Goal: Check status: Check status

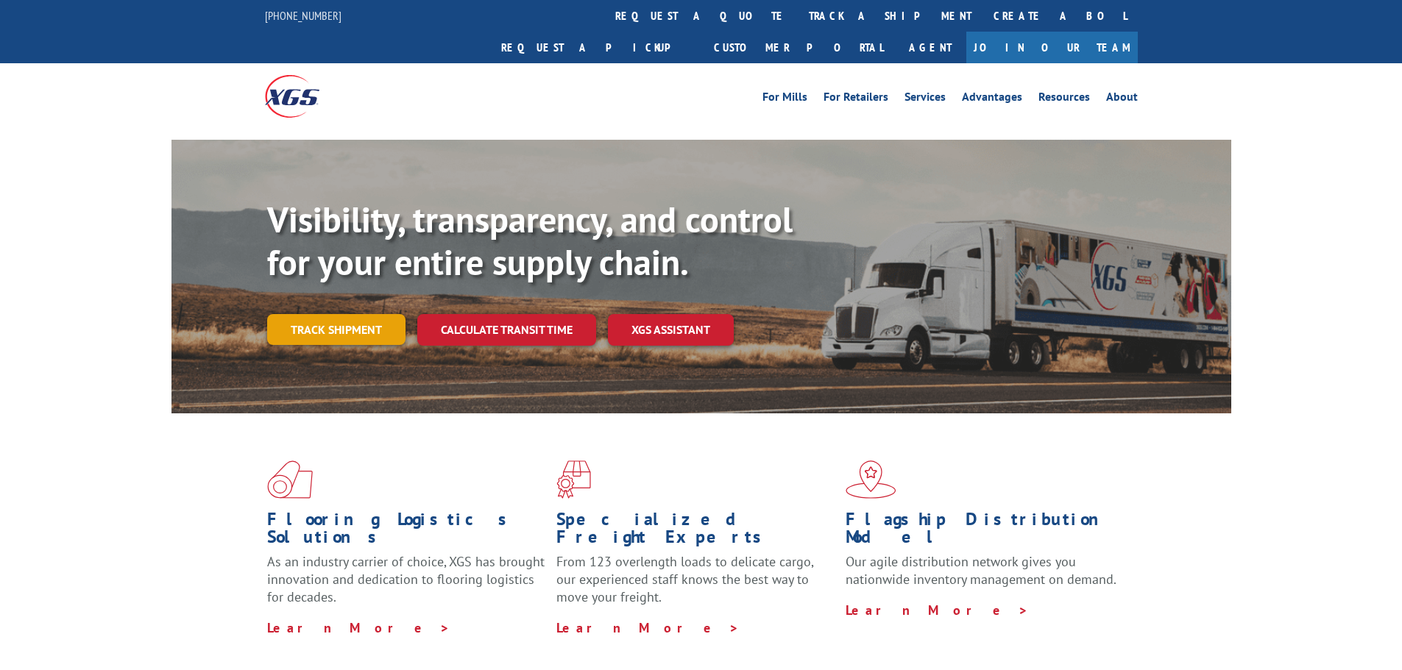
click at [380, 314] on link "Track shipment" at bounding box center [336, 329] width 138 height 31
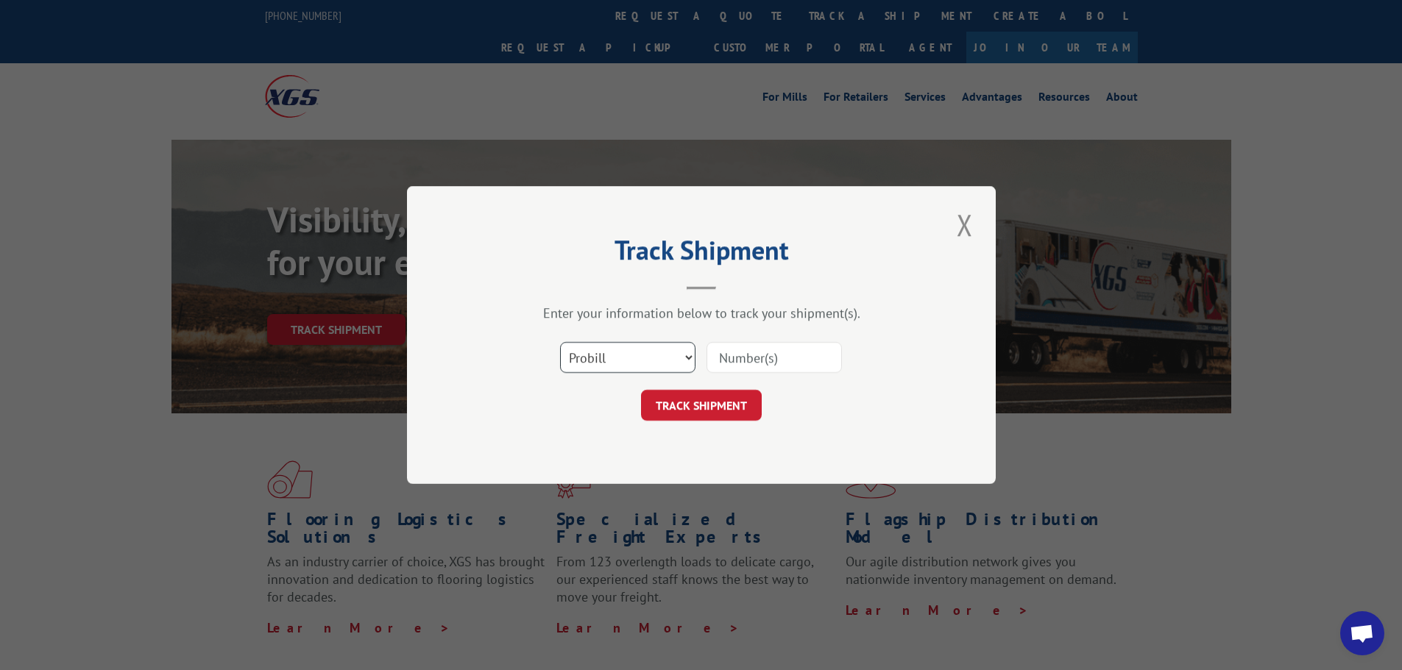
click at [691, 359] on select "Select category... Probill BOL PO" at bounding box center [627, 357] width 135 height 31
select select "bol"
click at [560, 342] on select "Select category... Probill BOL PO" at bounding box center [627, 357] width 135 height 31
click at [726, 366] on input at bounding box center [773, 357] width 135 height 31
type input "cg5s1301"
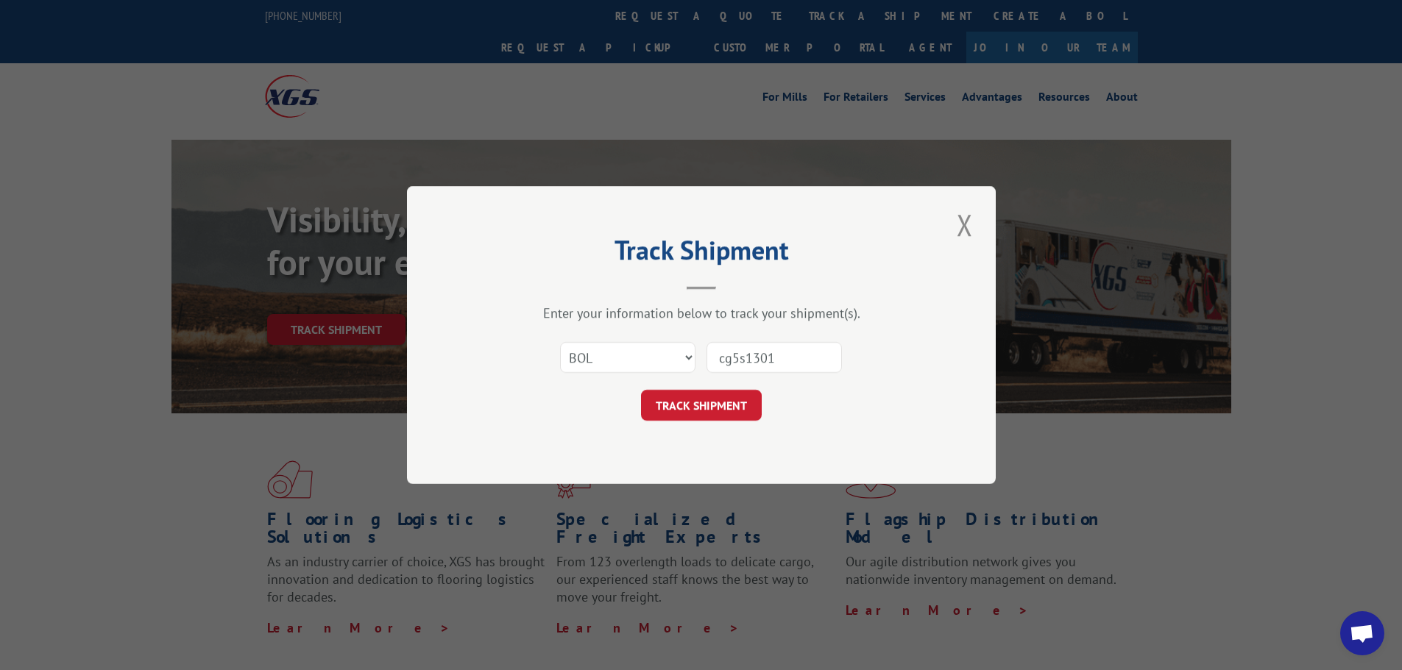
click button "TRACK SHIPMENT" at bounding box center [701, 405] width 121 height 31
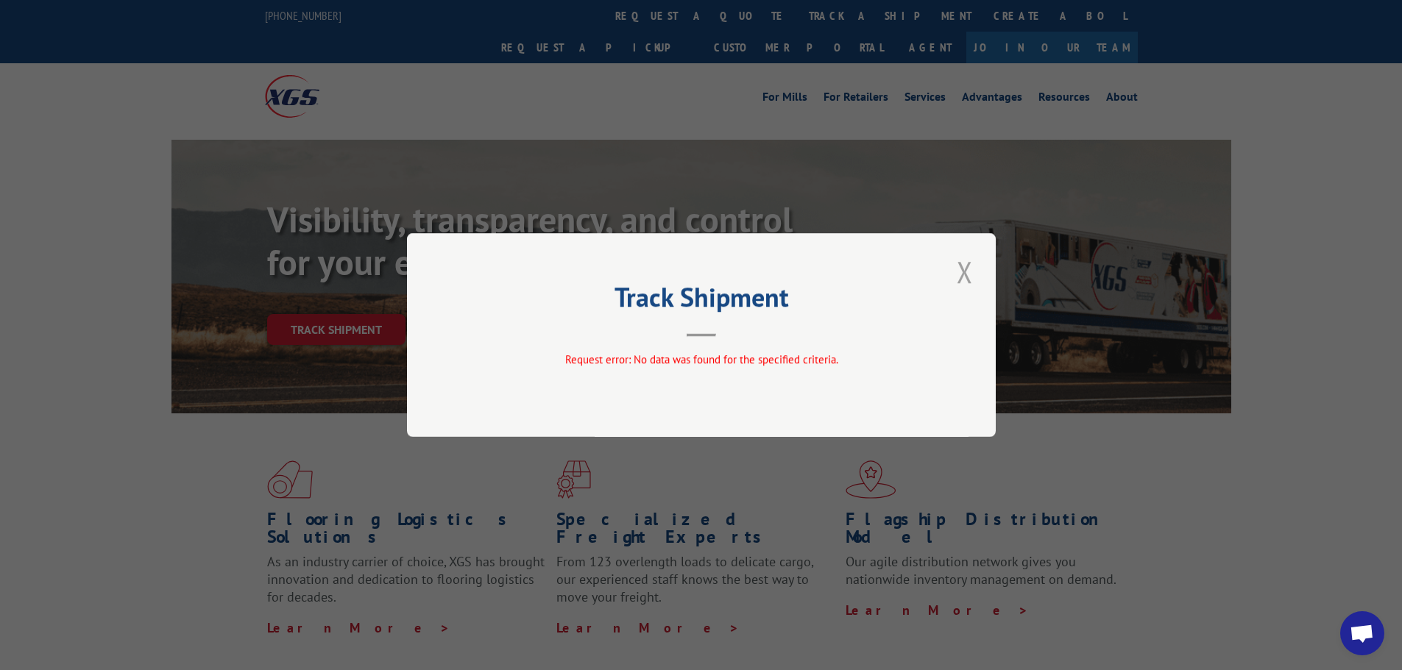
click at [975, 269] on button "Close modal" at bounding box center [964, 272] width 25 height 40
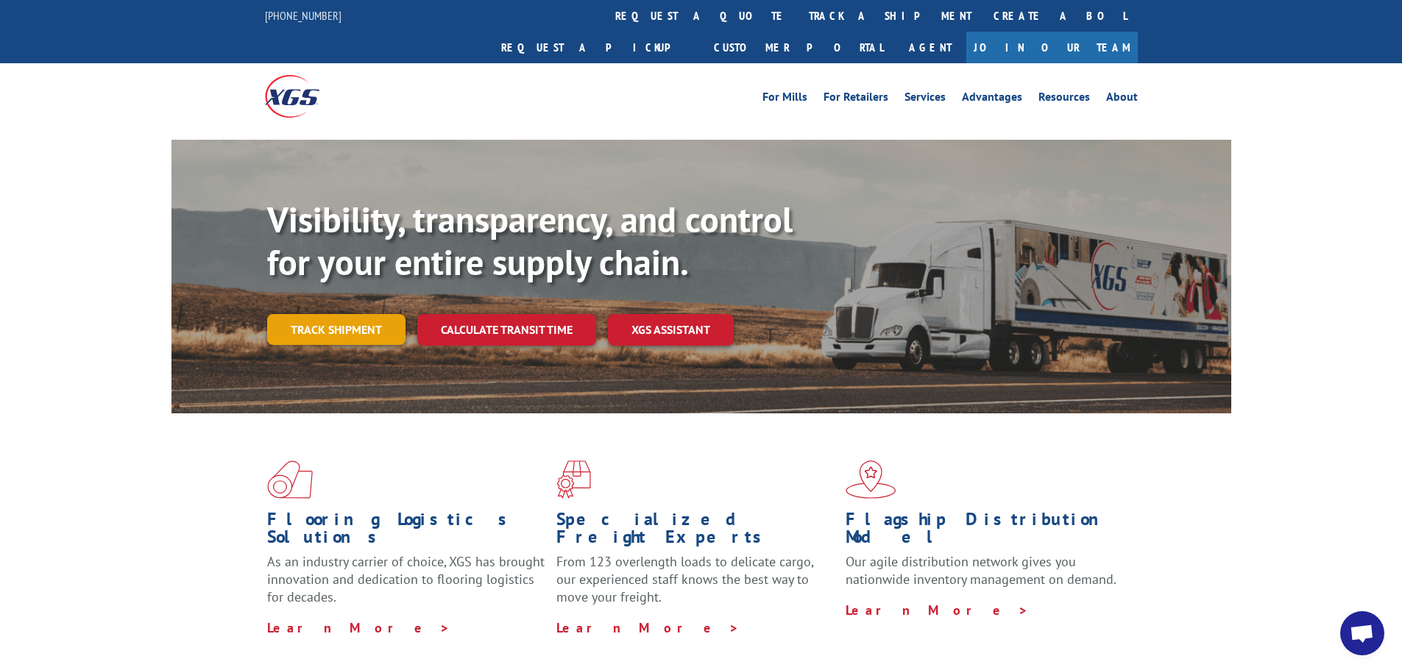
click at [345, 314] on link "Track shipment" at bounding box center [336, 329] width 138 height 31
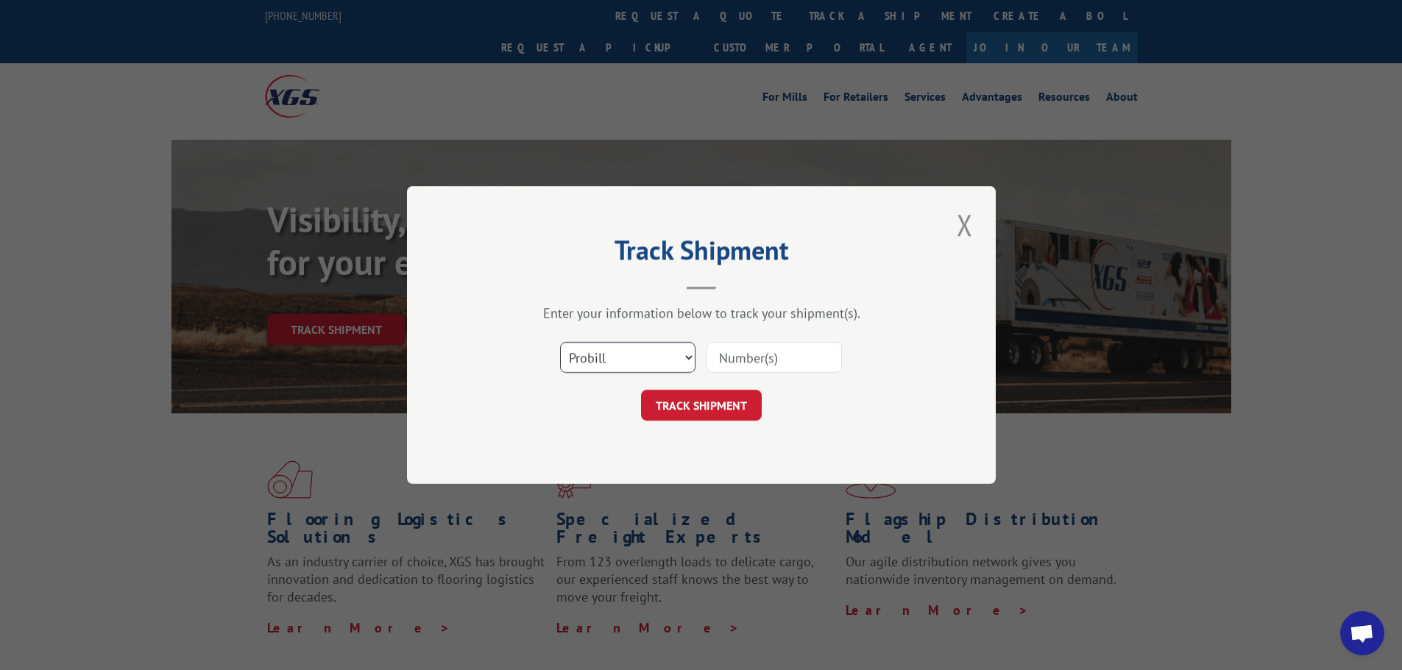
click at [690, 358] on select "Select category... Probill BOL PO" at bounding box center [627, 357] width 135 height 31
select select "bol"
click at [560, 342] on select "Select category... Probill BOL PO" at bounding box center [627, 357] width 135 height 31
drag, startPoint x: 737, startPoint y: 364, endPoint x: 804, endPoint y: 362, distance: 67.0
click at [739, 362] on input at bounding box center [773, 357] width 135 height 31
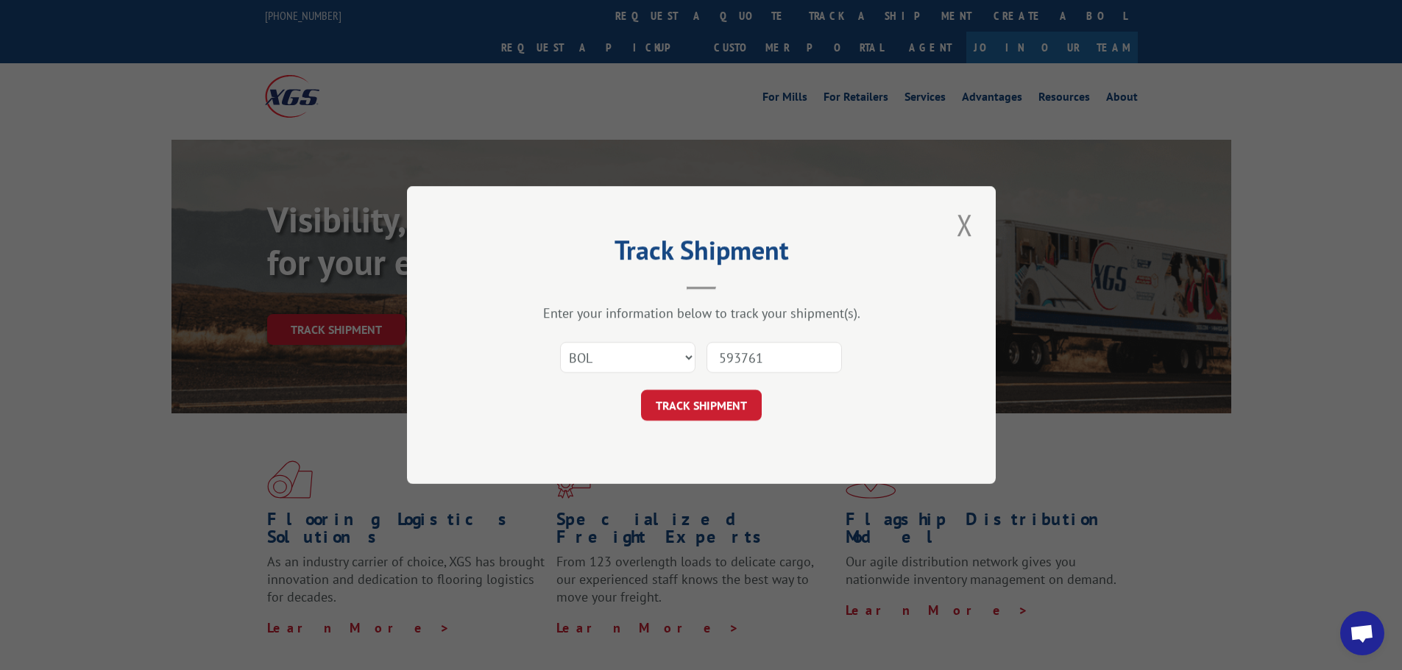
type input "5937618"
click button "TRACK SHIPMENT" at bounding box center [701, 405] width 121 height 31
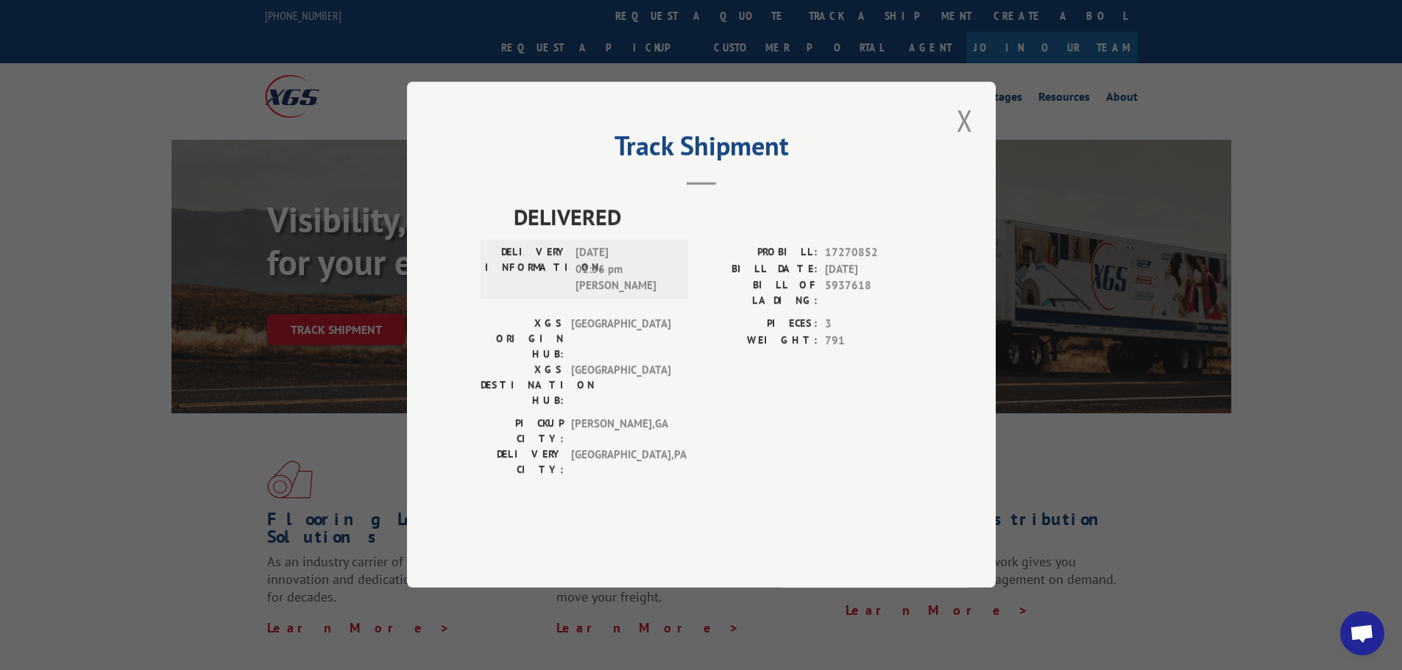
click at [965, 141] on button "Close modal" at bounding box center [964, 120] width 25 height 40
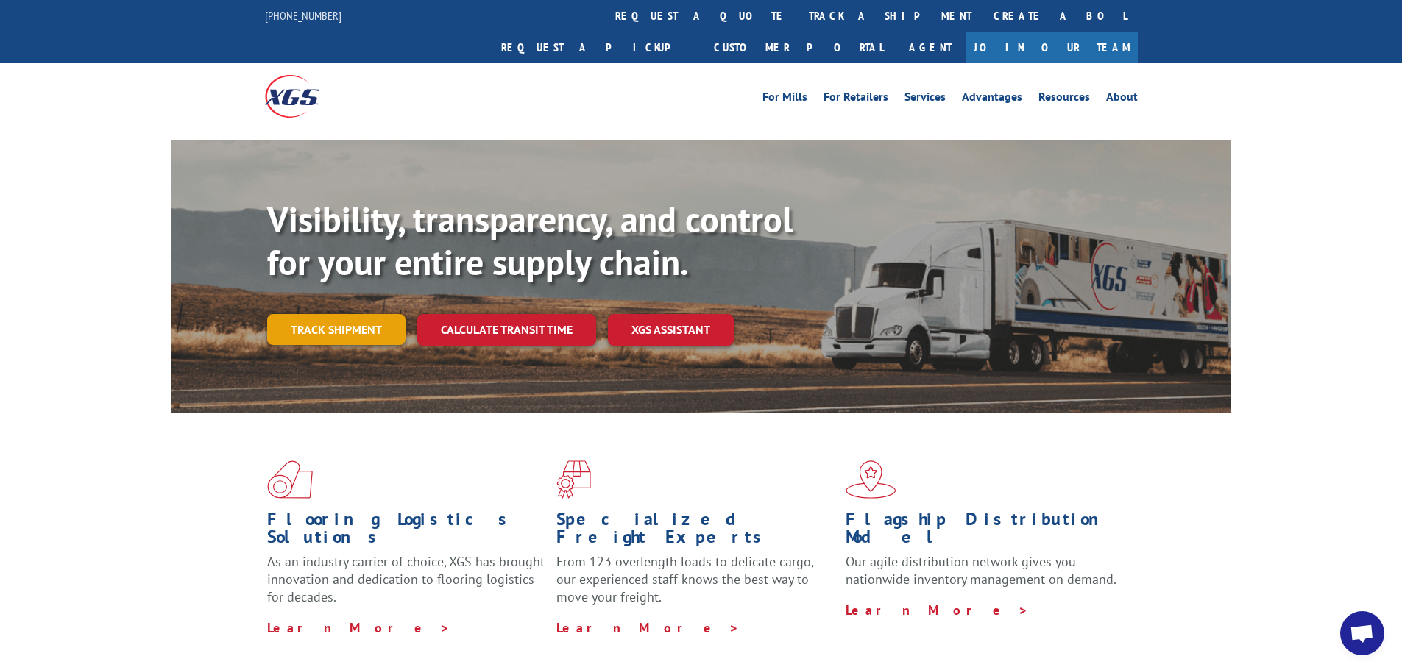
click at [358, 314] on link "Track shipment" at bounding box center [336, 329] width 138 height 31
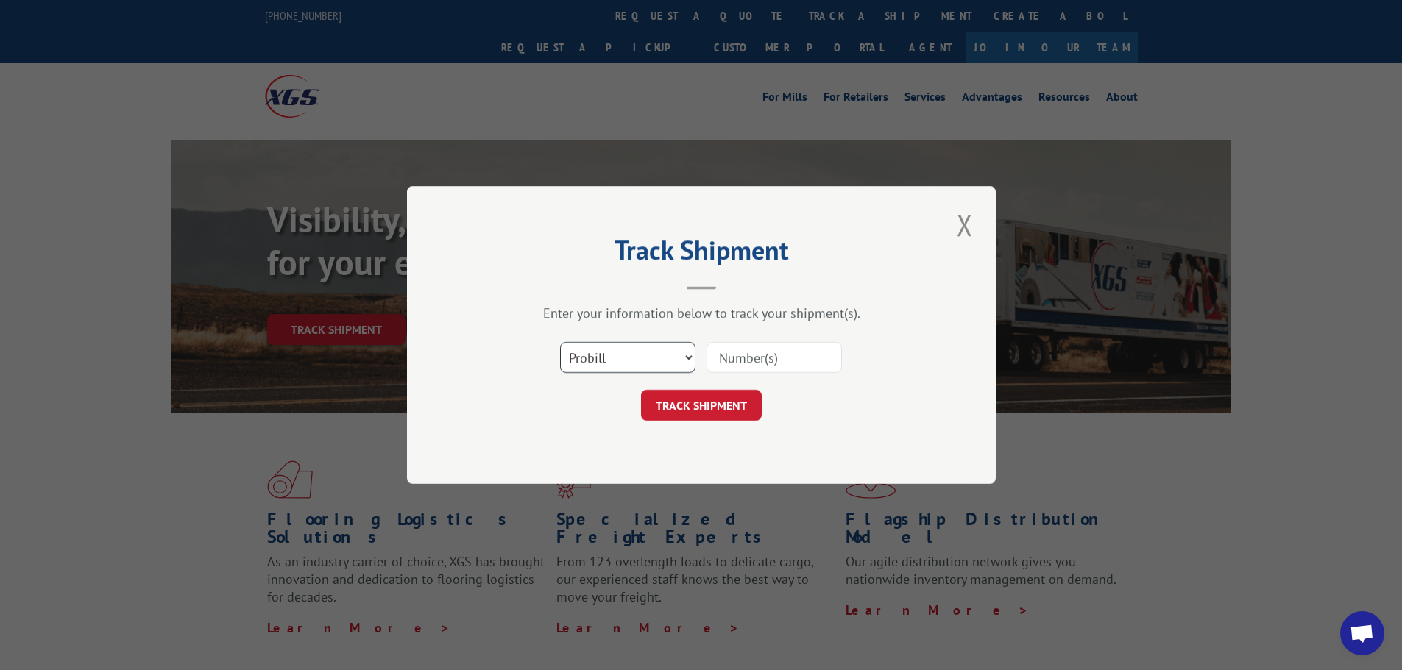
click at [687, 358] on select "Select category... Probill BOL PO" at bounding box center [627, 357] width 135 height 31
select select "bol"
click at [560, 342] on select "Select category... Probill BOL PO" at bounding box center [627, 357] width 135 height 31
click at [734, 359] on input at bounding box center [773, 357] width 135 height 31
type input "5938585"
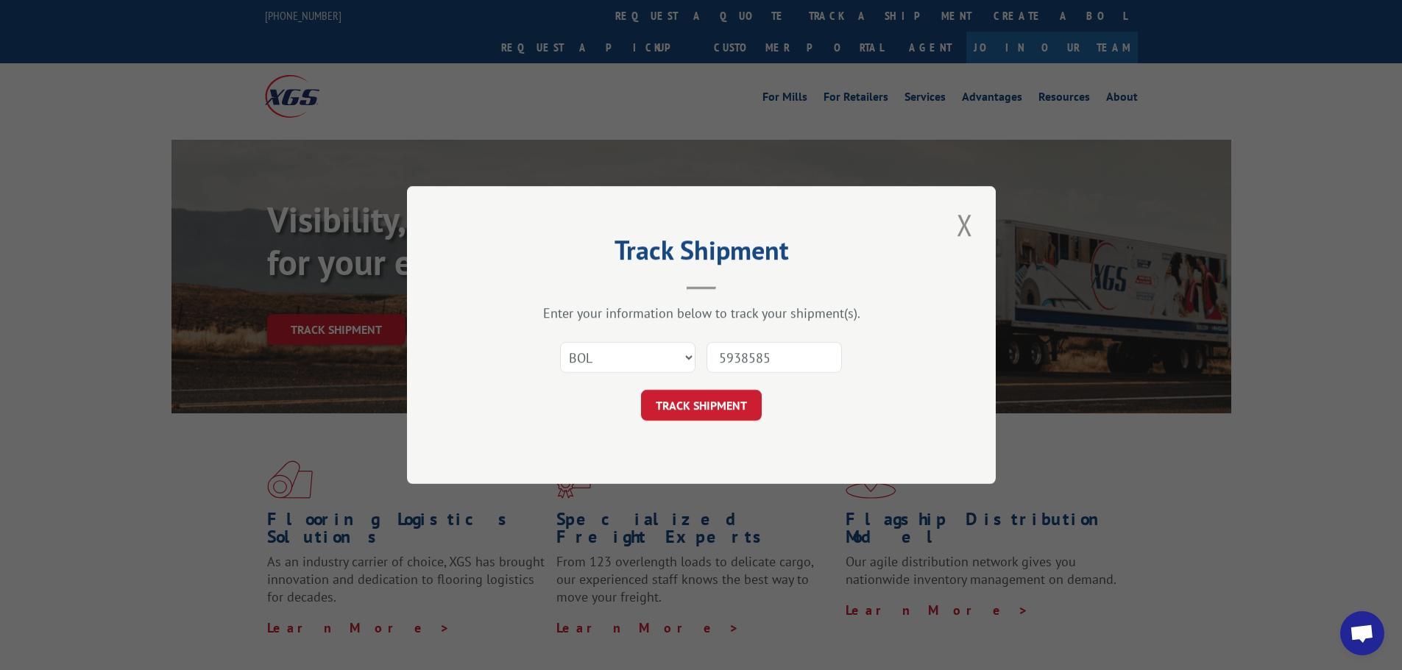
click button "TRACK SHIPMENT" at bounding box center [701, 405] width 121 height 31
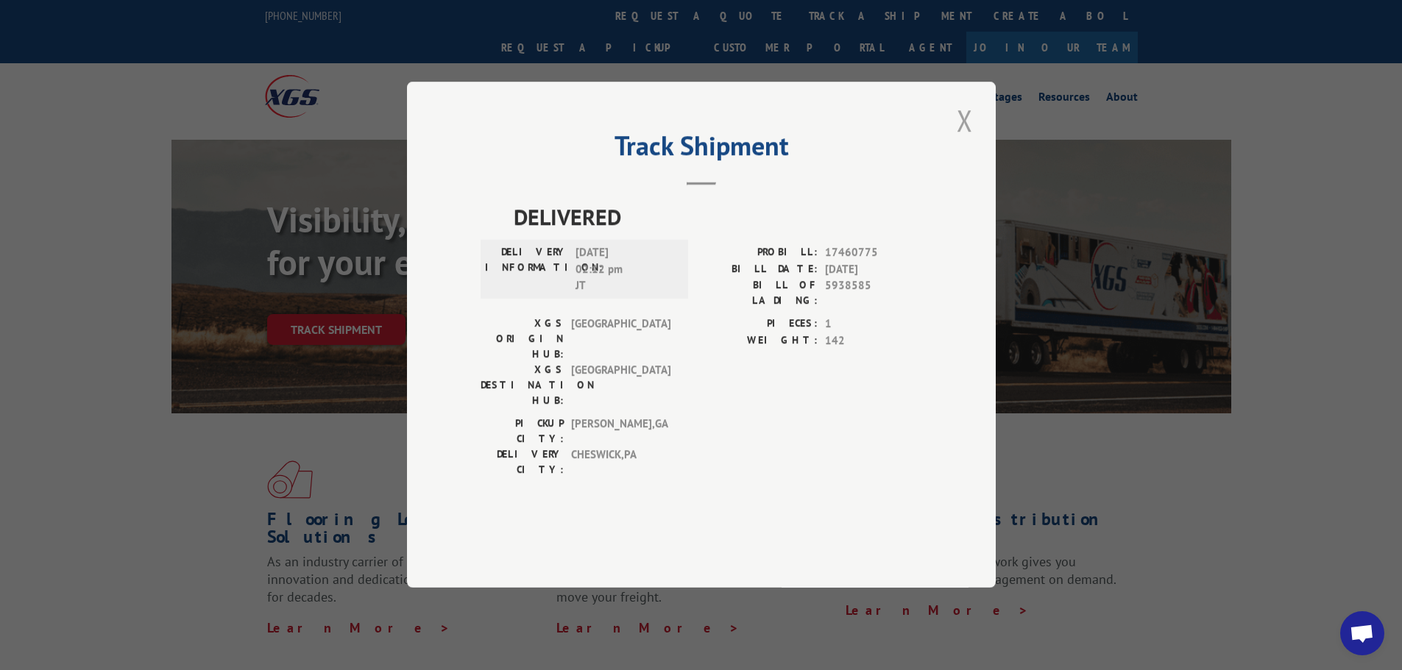
click at [976, 141] on button "Close modal" at bounding box center [964, 120] width 25 height 40
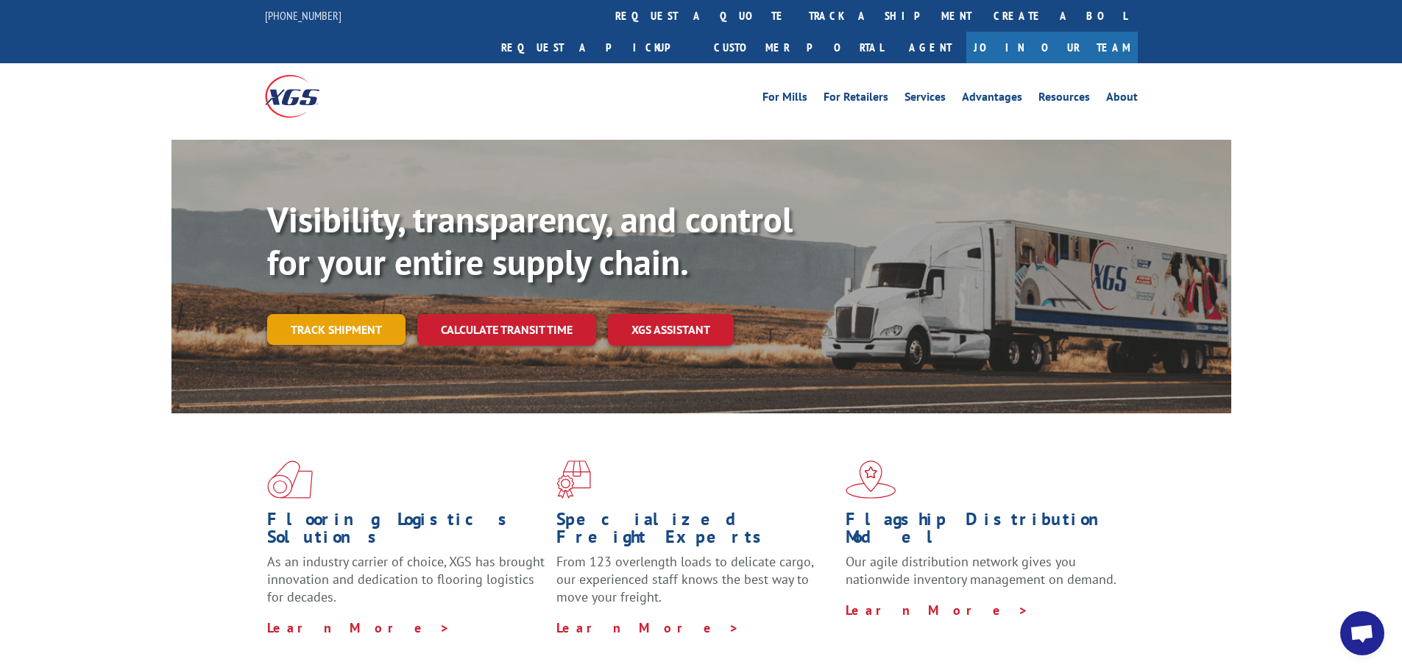
click at [351, 314] on link "Track shipment" at bounding box center [336, 329] width 138 height 31
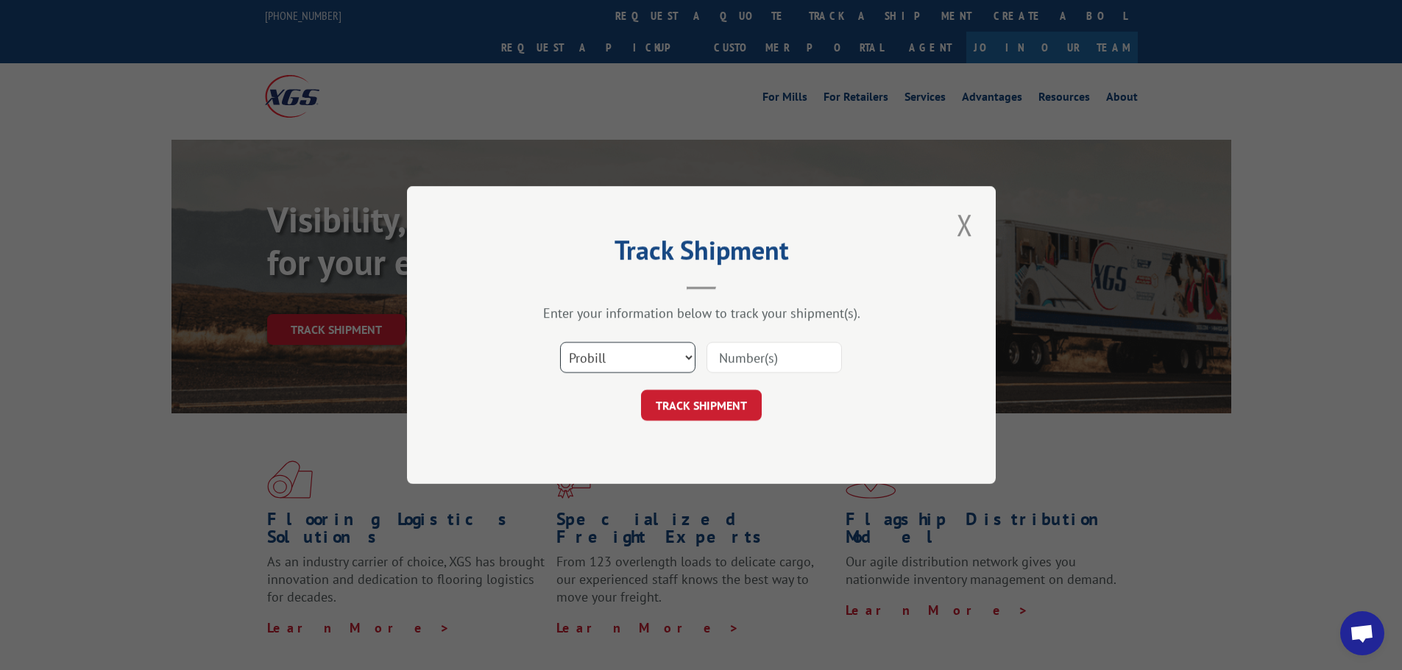
drag, startPoint x: 687, startPoint y: 355, endPoint x: 665, endPoint y: 361, distance: 22.0
click at [687, 355] on select "Select category... Probill BOL PO" at bounding box center [627, 357] width 135 height 31
select select "bol"
click at [560, 342] on select "Select category... Probill BOL PO" at bounding box center [627, 357] width 135 height 31
drag, startPoint x: 718, startPoint y: 359, endPoint x: 754, endPoint y: 347, distance: 38.2
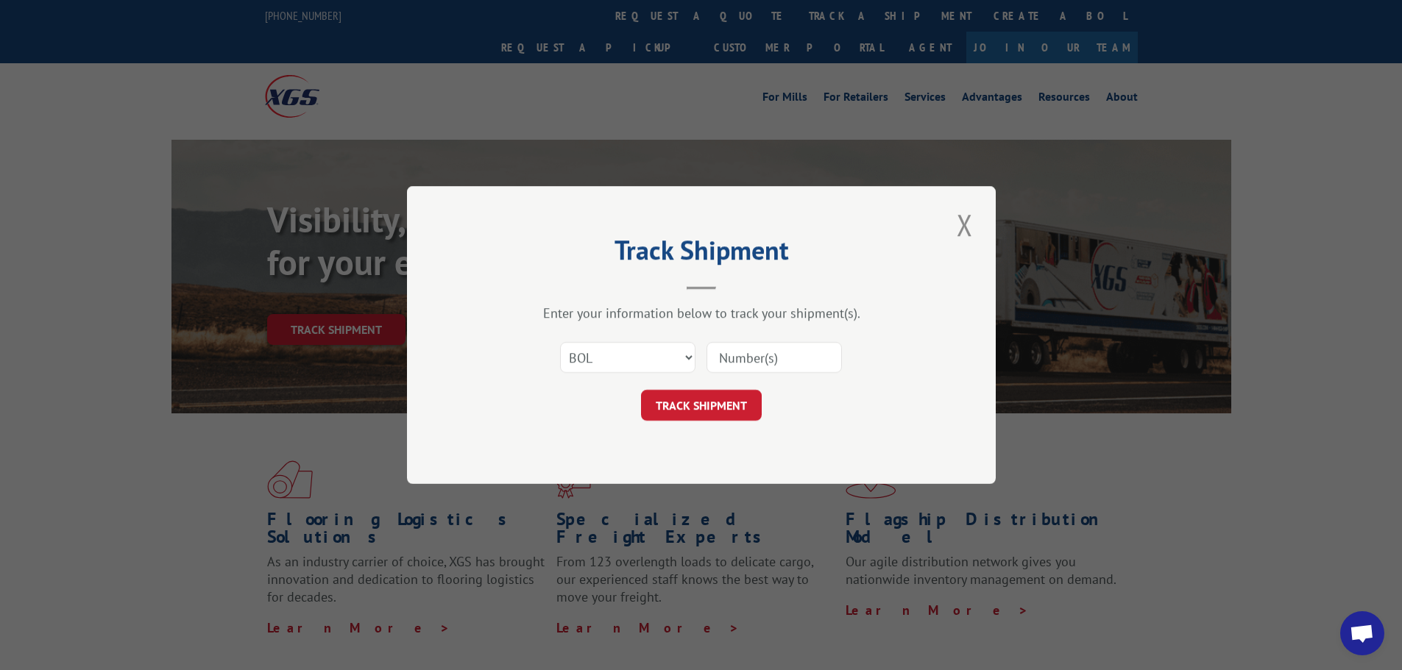
click at [722, 357] on input at bounding box center [773, 357] width 135 height 31
type input "5954122"
click button "TRACK SHIPMENT" at bounding box center [701, 405] width 121 height 31
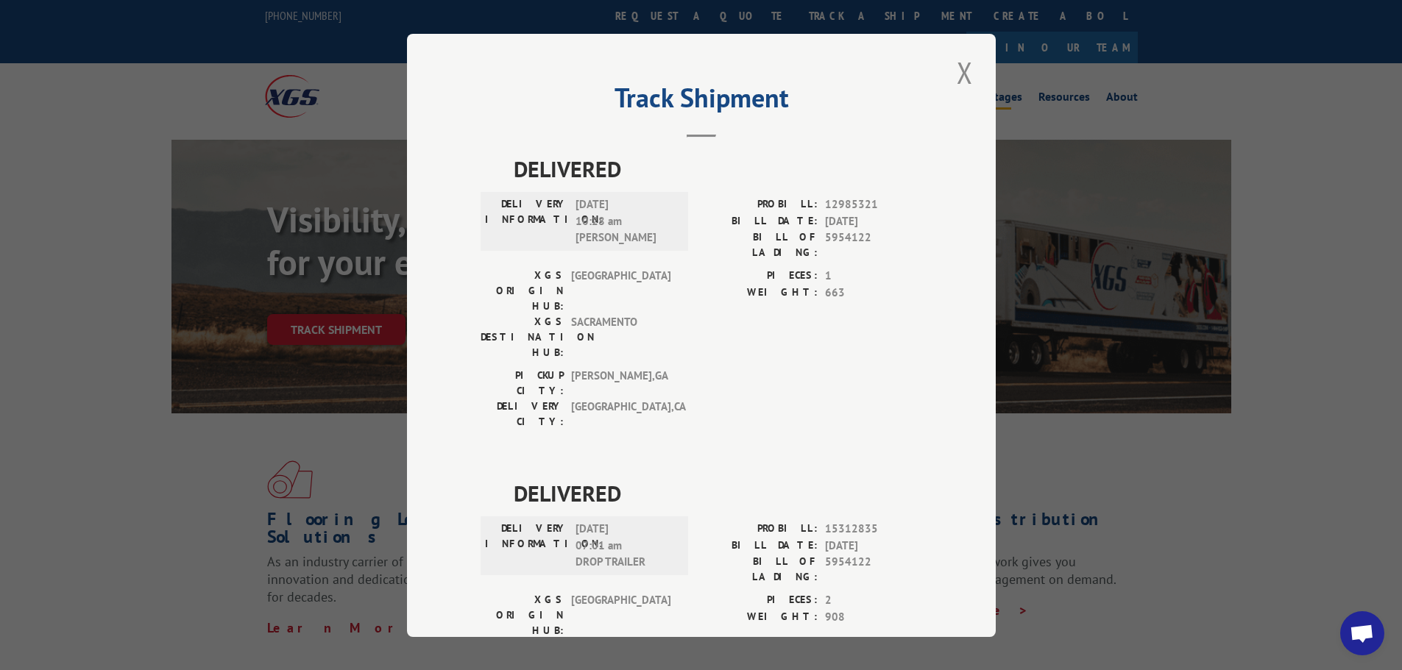
click at [971, 71] on button "Close modal" at bounding box center [964, 72] width 25 height 40
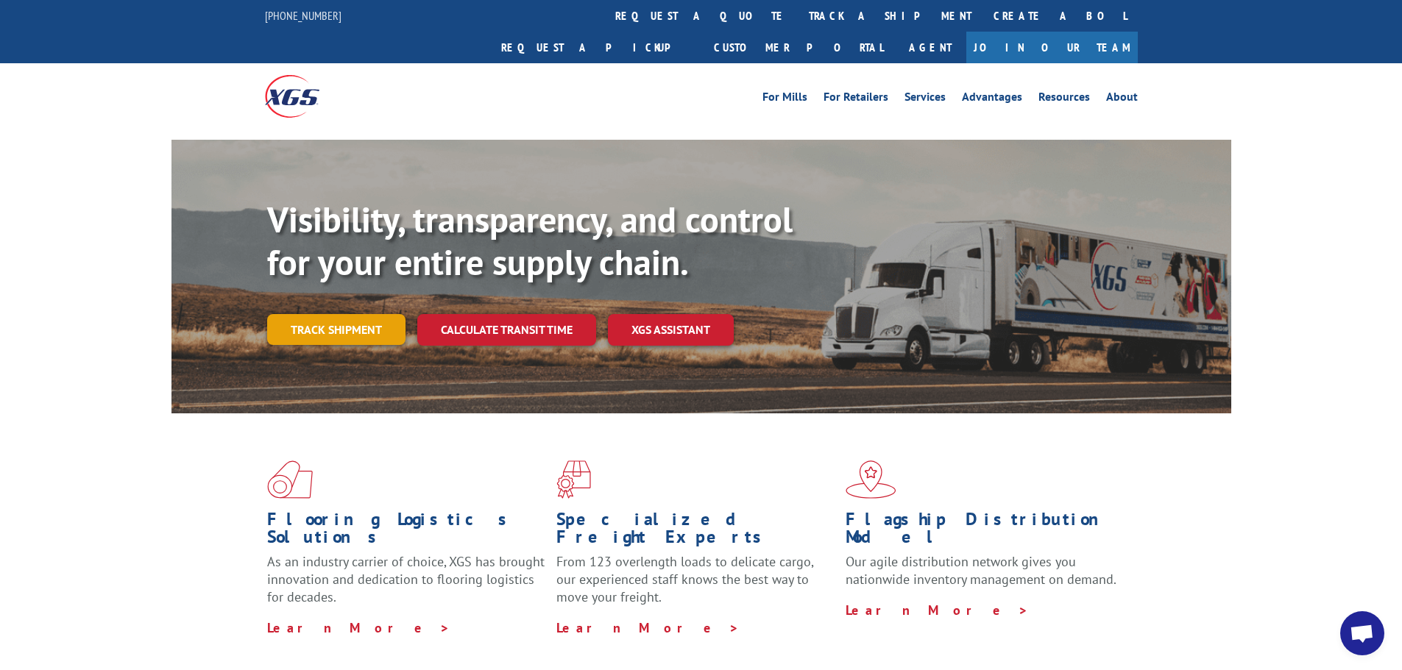
click at [360, 314] on link "Track shipment" at bounding box center [336, 329] width 138 height 31
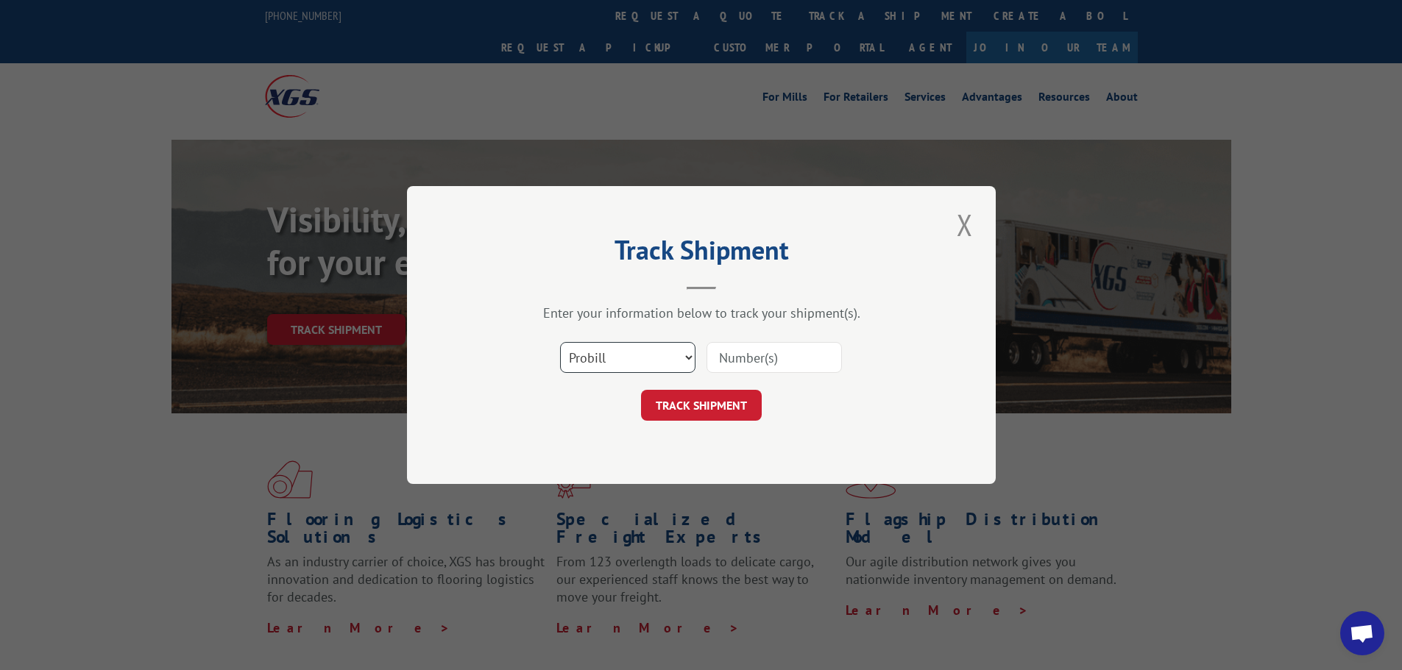
click at [687, 361] on select "Select category... Probill BOL PO" at bounding box center [627, 357] width 135 height 31
select select "bol"
click at [560, 342] on select "Select category... Probill BOL PO" at bounding box center [627, 357] width 135 height 31
click at [745, 356] on input at bounding box center [773, 357] width 135 height 31
click at [748, 362] on input at bounding box center [773, 357] width 135 height 31
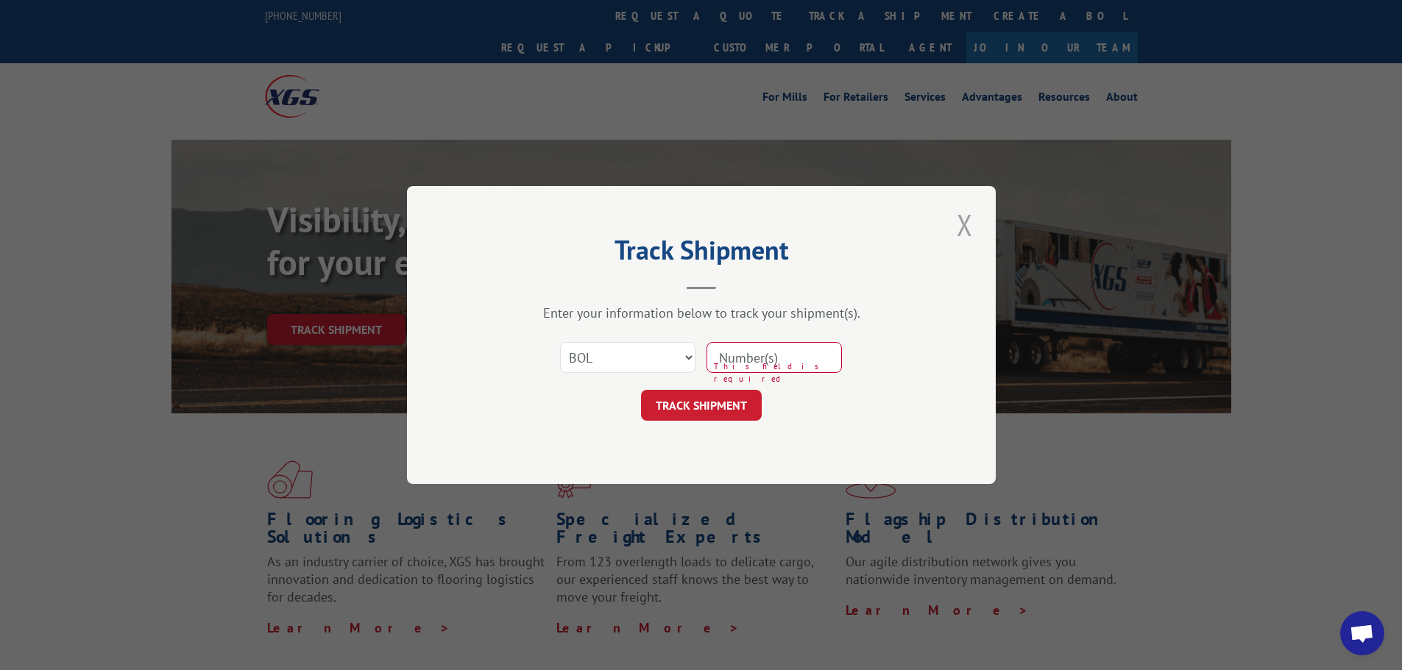
click at [967, 223] on button "Close modal" at bounding box center [964, 225] width 25 height 40
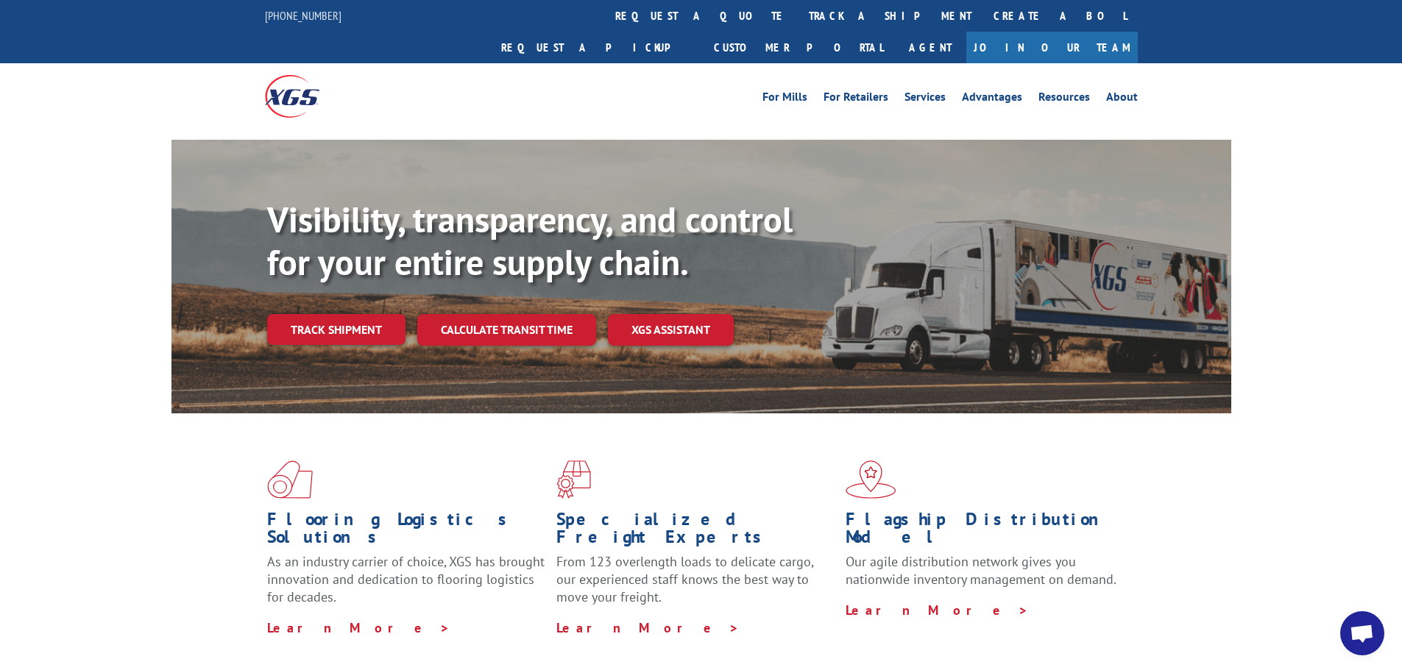
click at [371, 314] on link "Track shipment" at bounding box center [336, 329] width 138 height 31
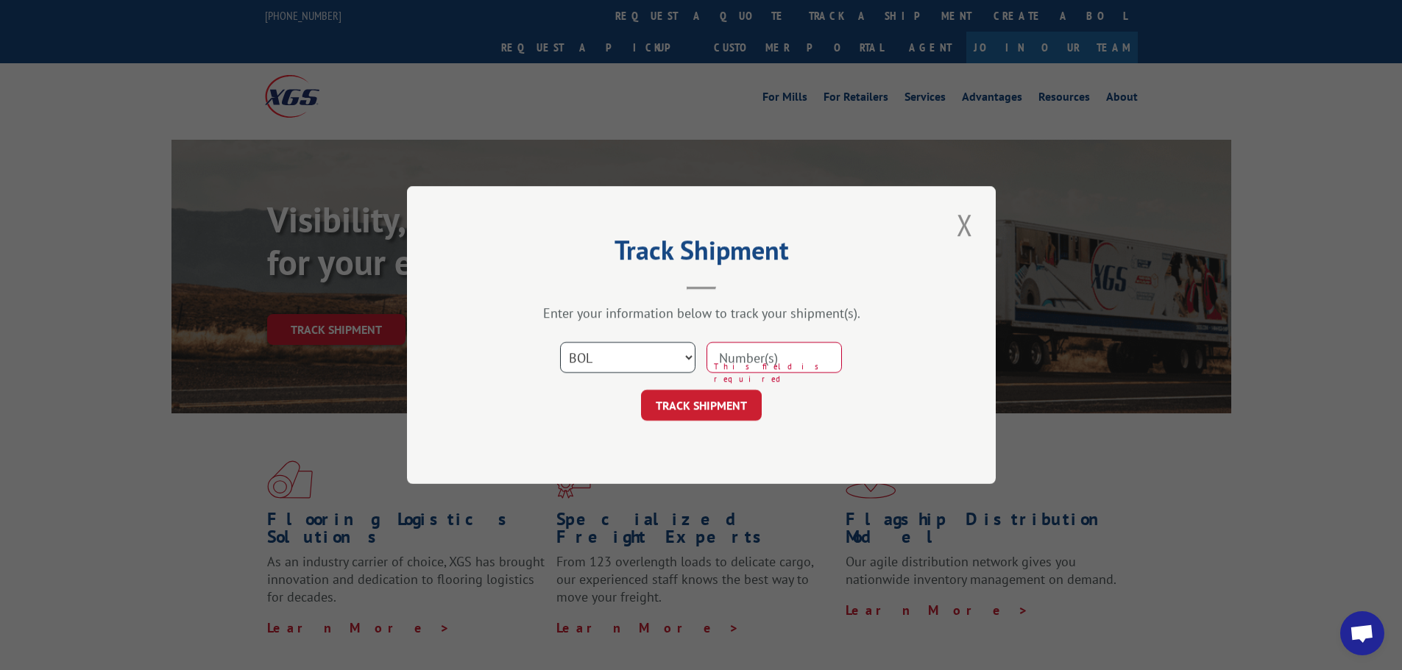
drag, startPoint x: 690, startPoint y: 359, endPoint x: 682, endPoint y: 353, distance: 10.0
click at [690, 359] on select "Select category... Probill BOL PO" at bounding box center [627, 357] width 135 height 31
click at [560, 342] on select "Select category... Probill BOL PO" at bounding box center [627, 357] width 135 height 31
click at [734, 363] on input at bounding box center [773, 357] width 135 height 31
type input "5950559"
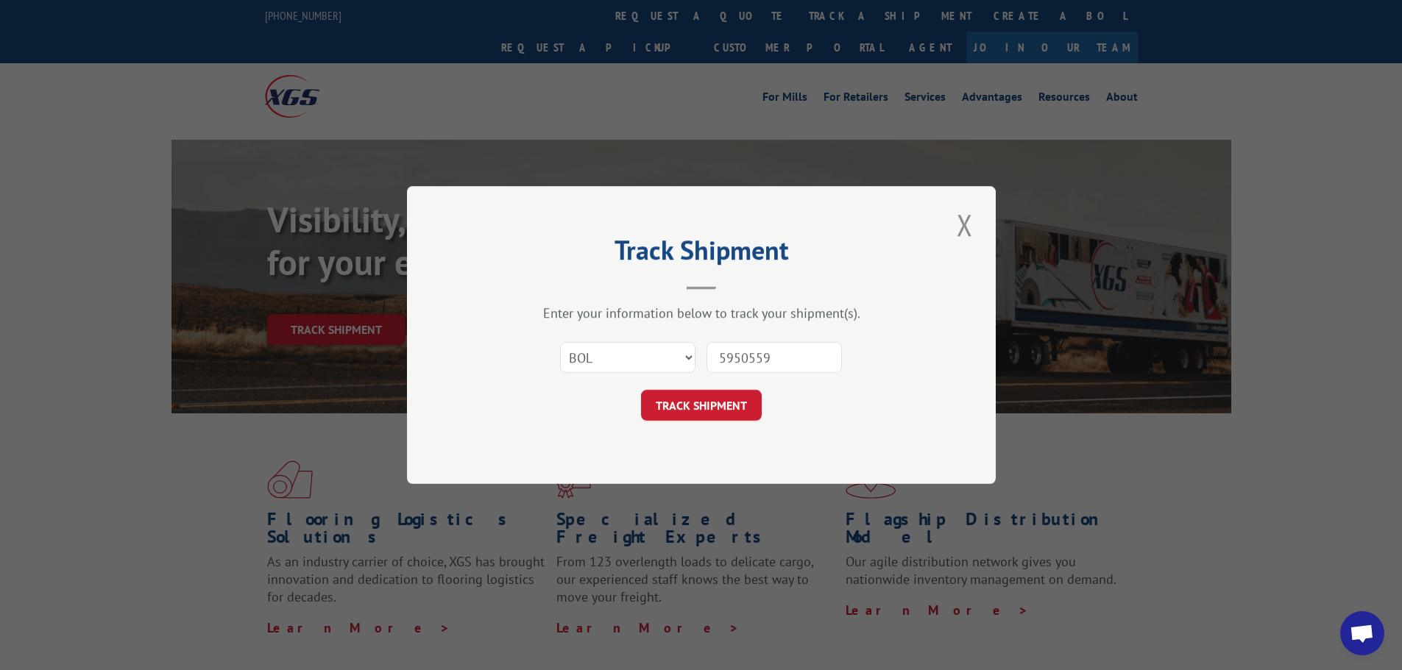
click button "TRACK SHIPMENT" at bounding box center [701, 405] width 121 height 31
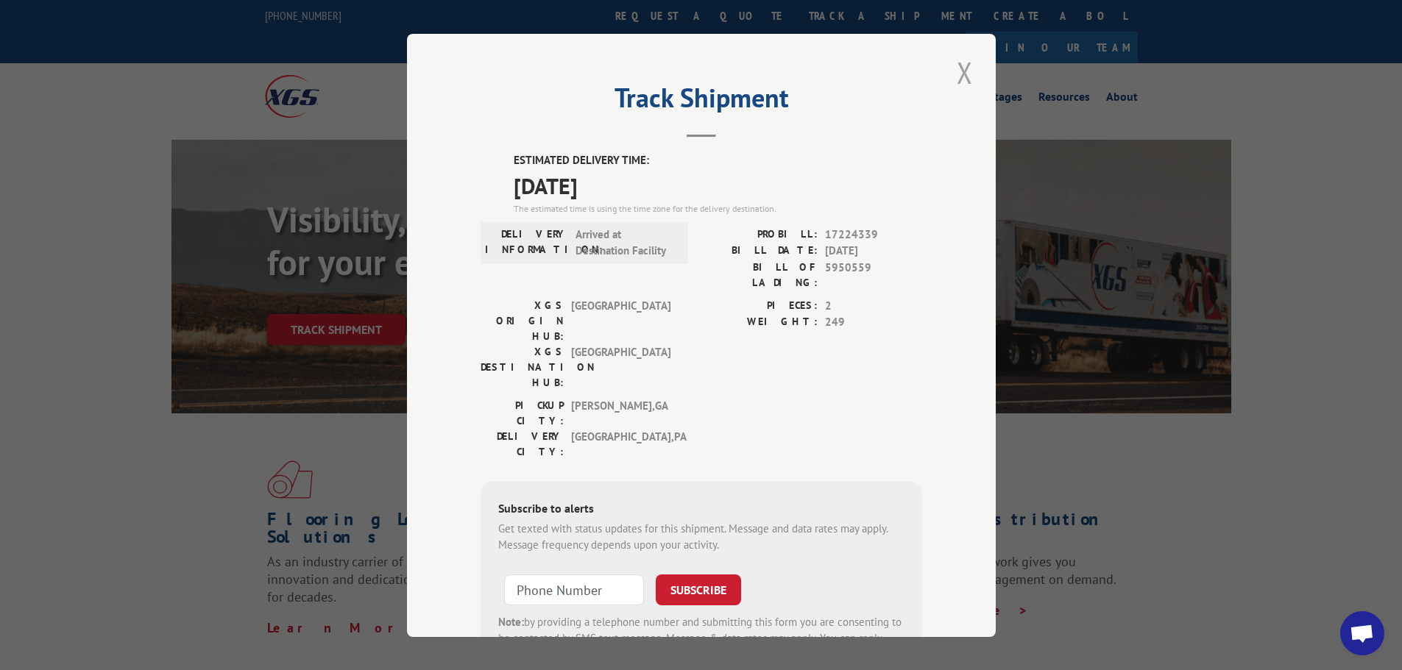
click at [965, 79] on button "Close modal" at bounding box center [964, 72] width 25 height 40
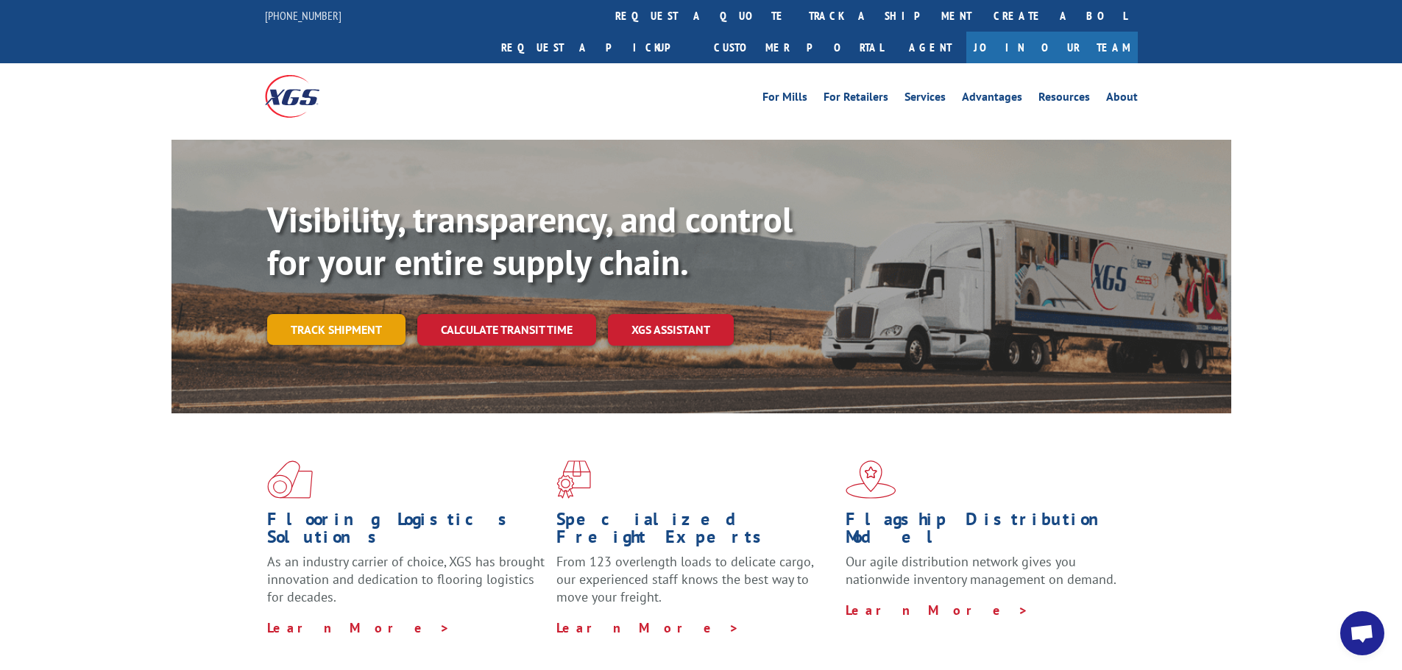
click at [386, 314] on link "Track shipment" at bounding box center [336, 329] width 138 height 31
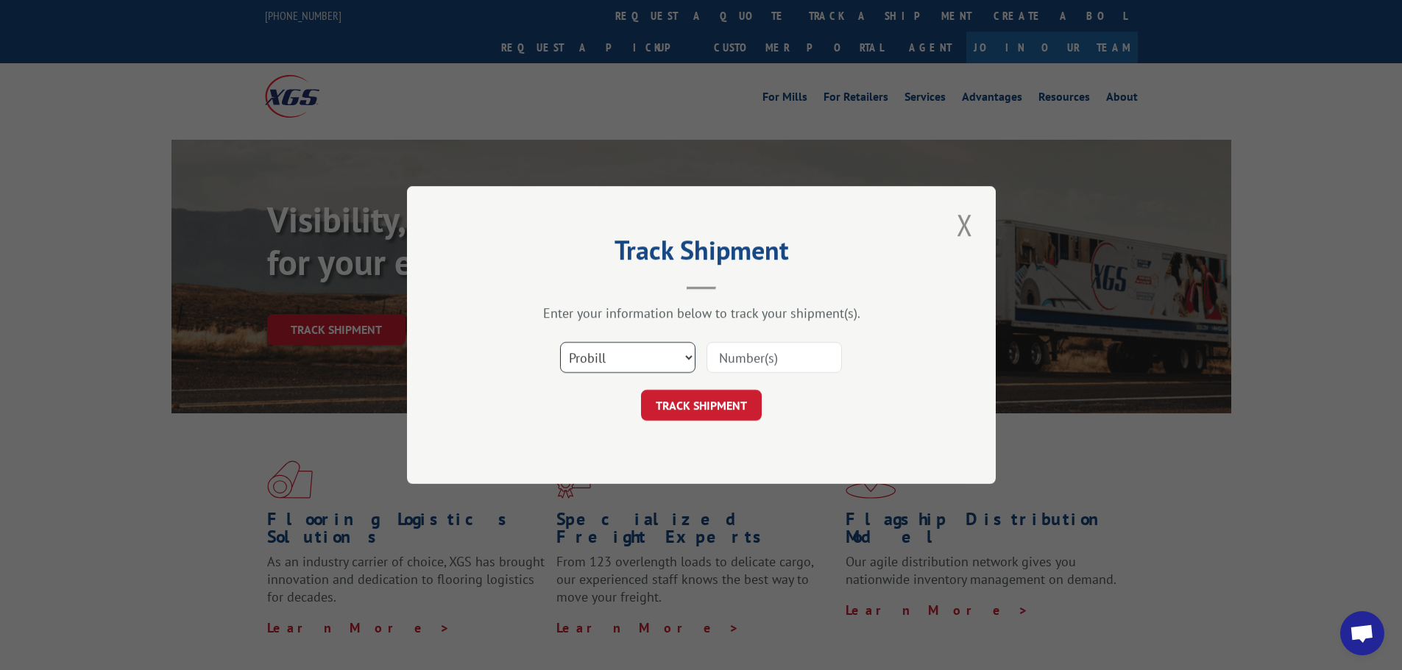
click at [685, 356] on select "Select category... Probill BOL PO" at bounding box center [627, 357] width 135 height 31
select select "bol"
click at [560, 342] on select "Select category... Probill BOL PO" at bounding box center [627, 357] width 135 height 31
click at [770, 355] on input at bounding box center [773, 357] width 135 height 31
type input "5950739"
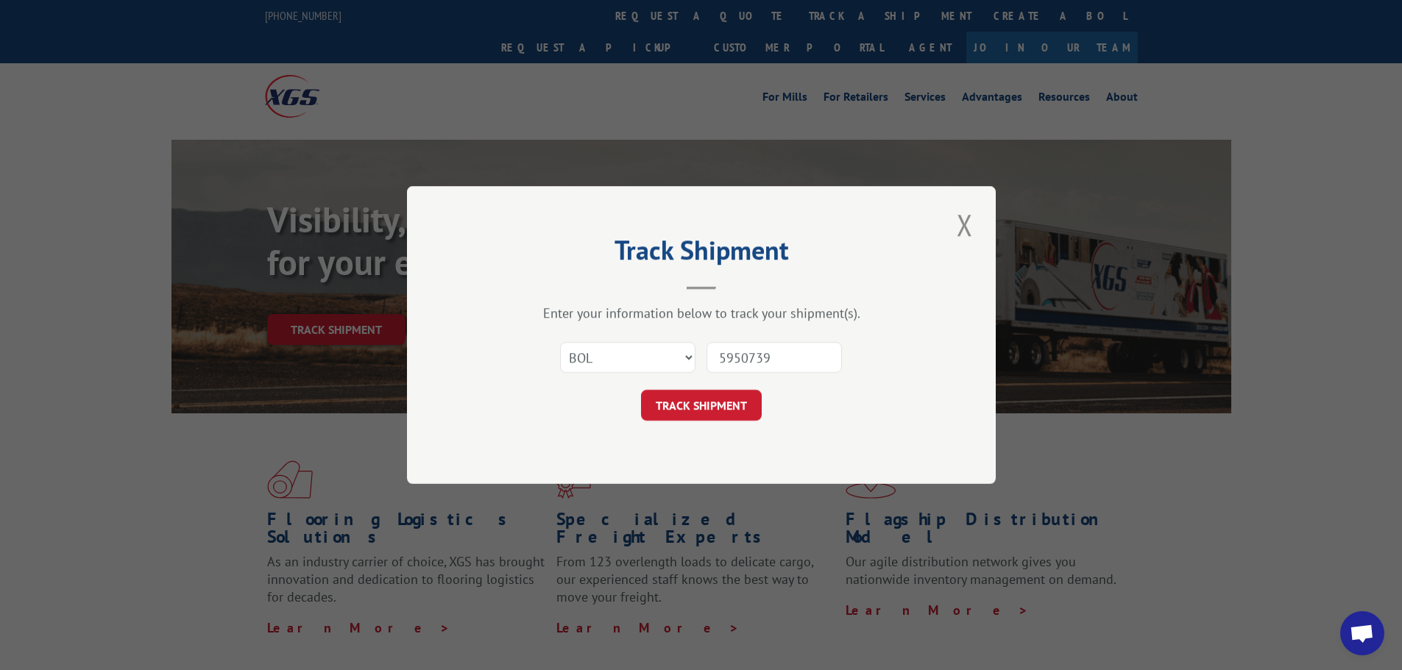
click button "TRACK SHIPMENT" at bounding box center [701, 405] width 121 height 31
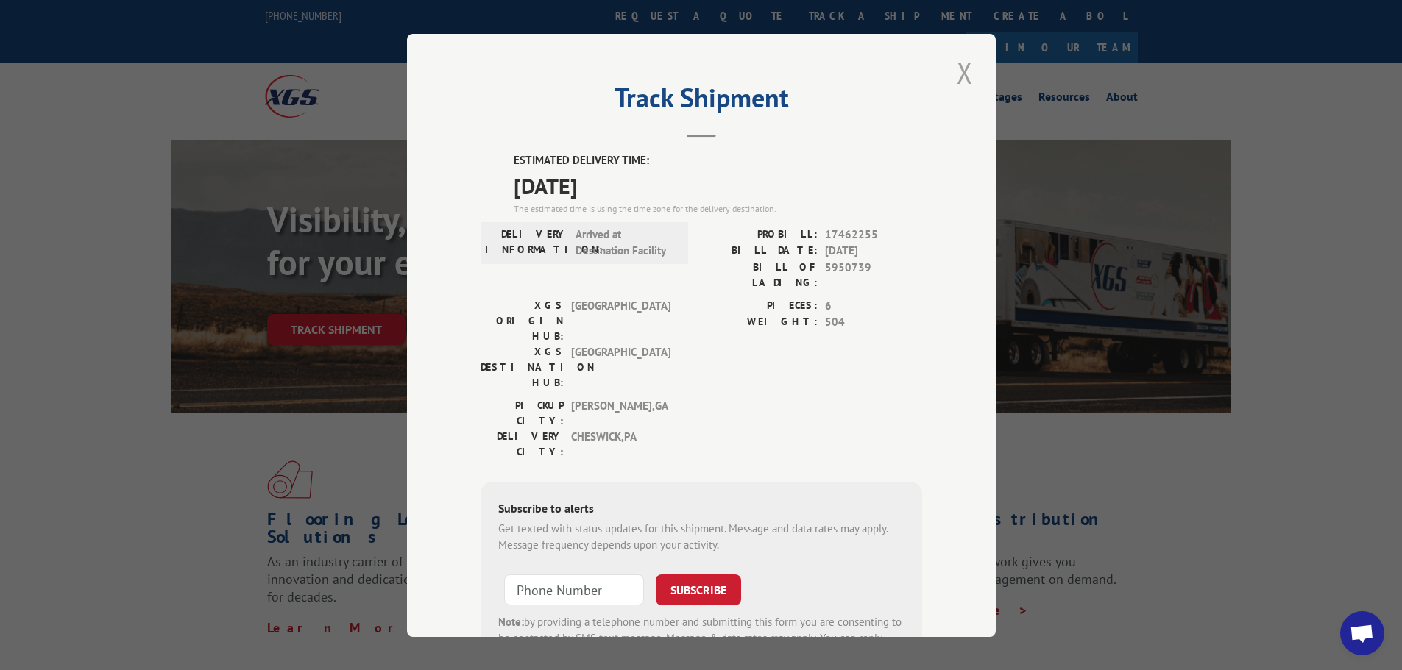
click at [953, 74] on button "Close modal" at bounding box center [964, 72] width 25 height 40
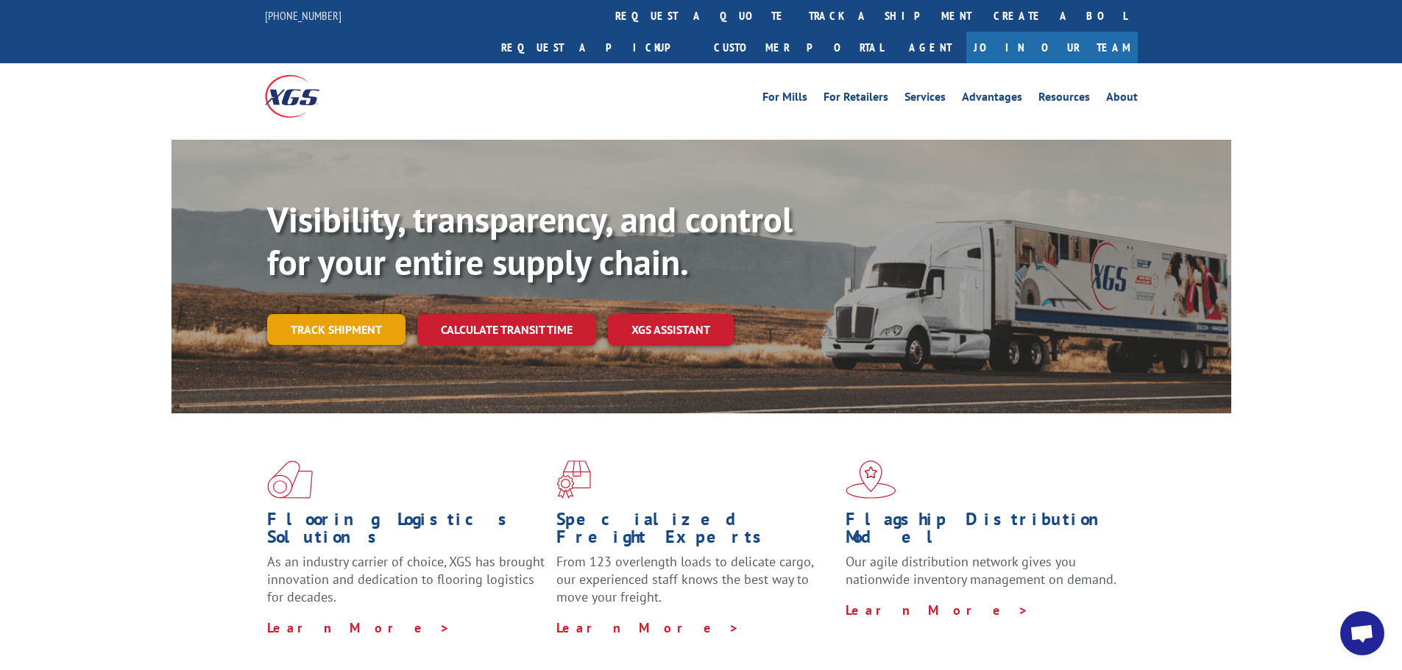
click at [342, 314] on link "Track shipment" at bounding box center [336, 329] width 138 height 31
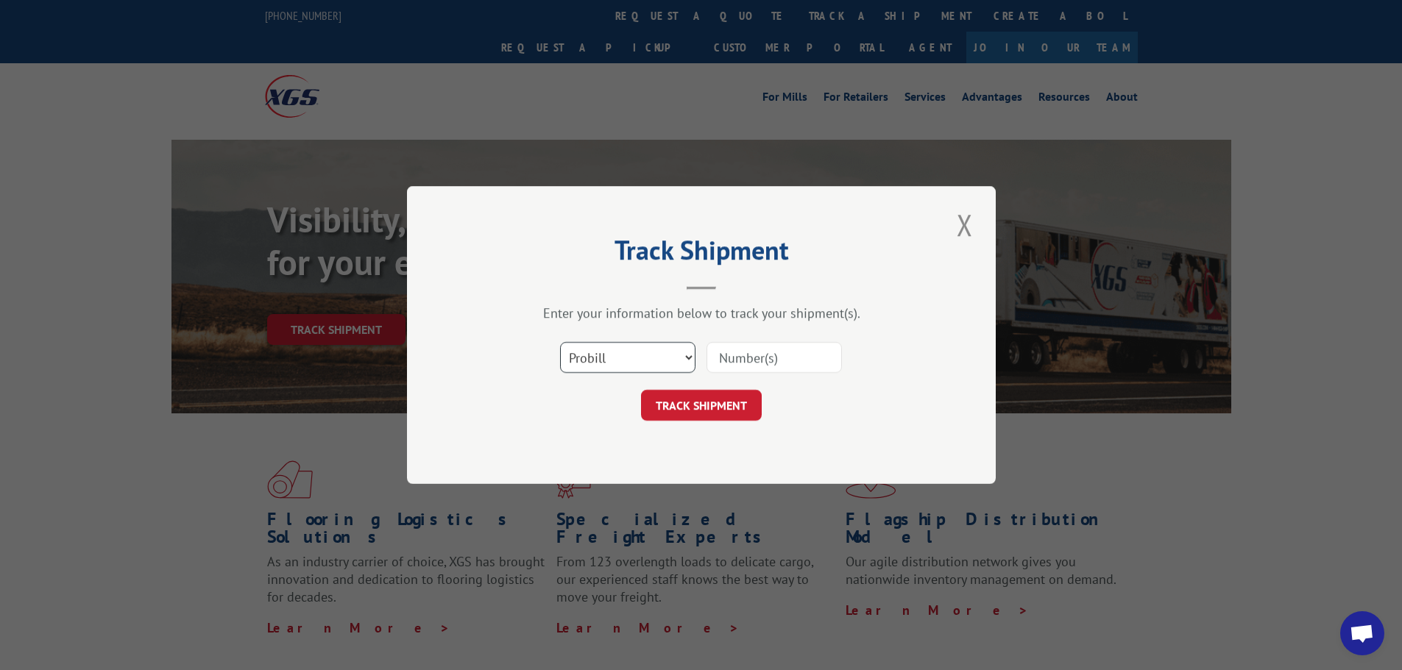
click at [688, 350] on select "Select category... Probill BOL PO" at bounding box center [627, 357] width 135 height 31
select select "bol"
click at [560, 342] on select "Select category... Probill BOL PO" at bounding box center [627, 357] width 135 height 31
click at [750, 356] on input at bounding box center [773, 357] width 135 height 31
type input "5m0324"
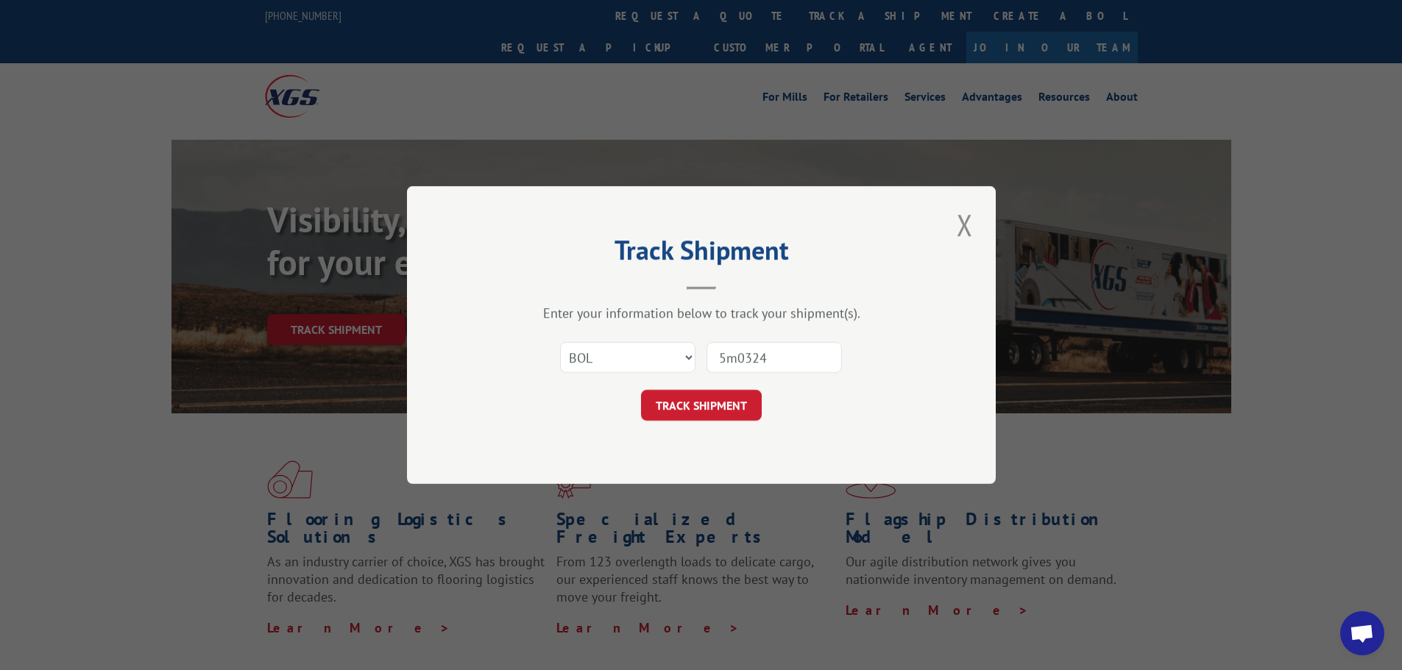
click button "TRACK SHIPMENT" at bounding box center [701, 405] width 121 height 31
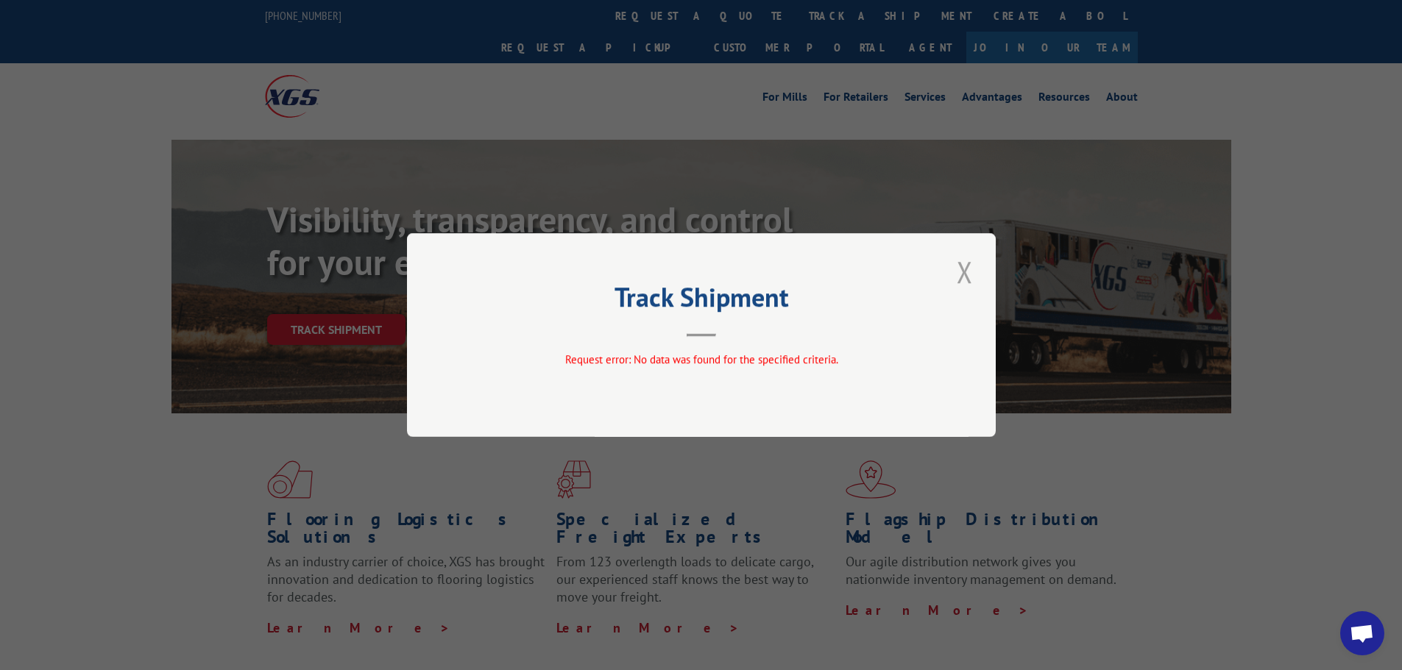
click at [966, 270] on button "Close modal" at bounding box center [964, 272] width 25 height 40
